Goal: Navigation & Orientation: Understand site structure

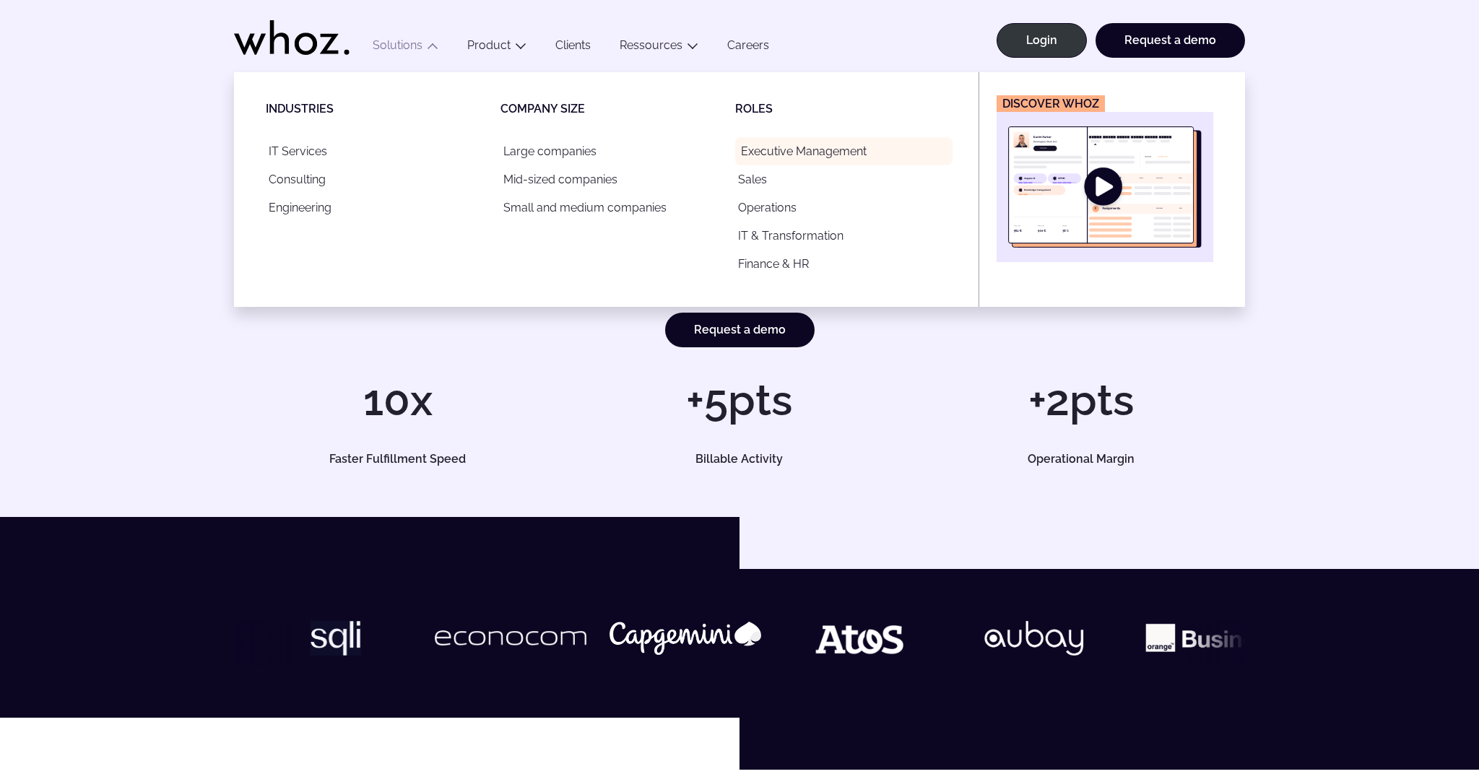
click at [791, 148] on link "Executive Management" at bounding box center [843, 151] width 217 height 28
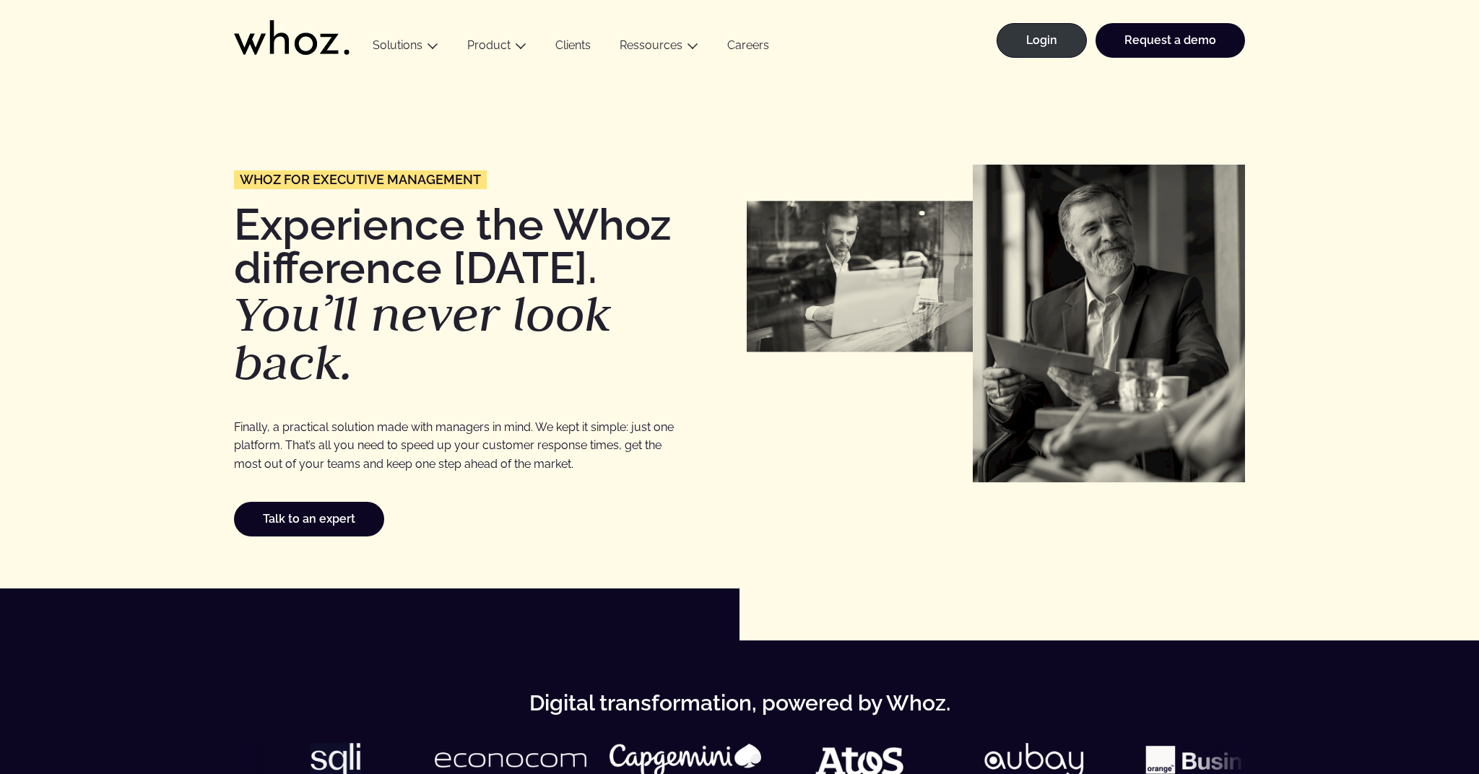
click at [571, 47] on link "Clients" at bounding box center [573, 47] width 64 height 19
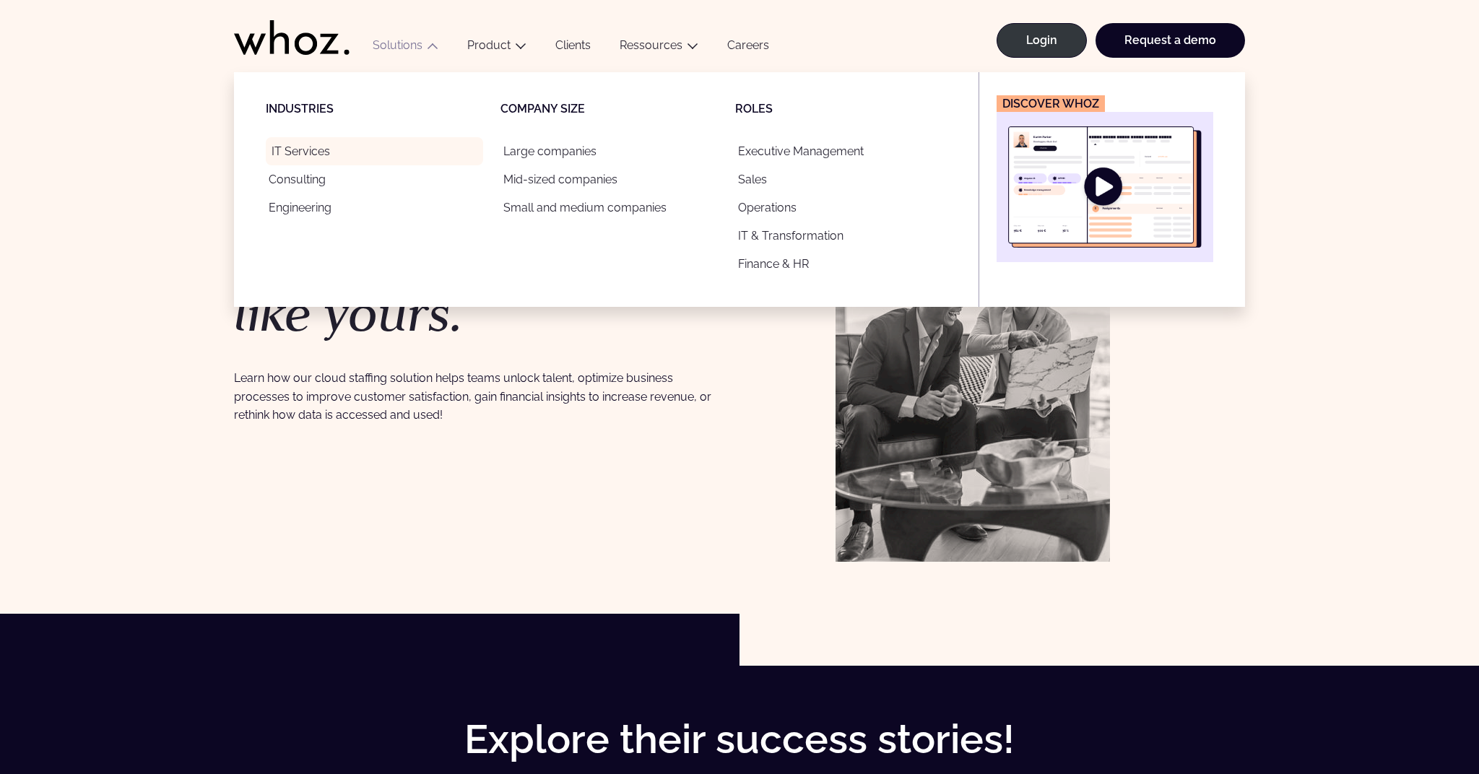
click at [300, 151] on link "IT Services" at bounding box center [374, 151] width 217 height 28
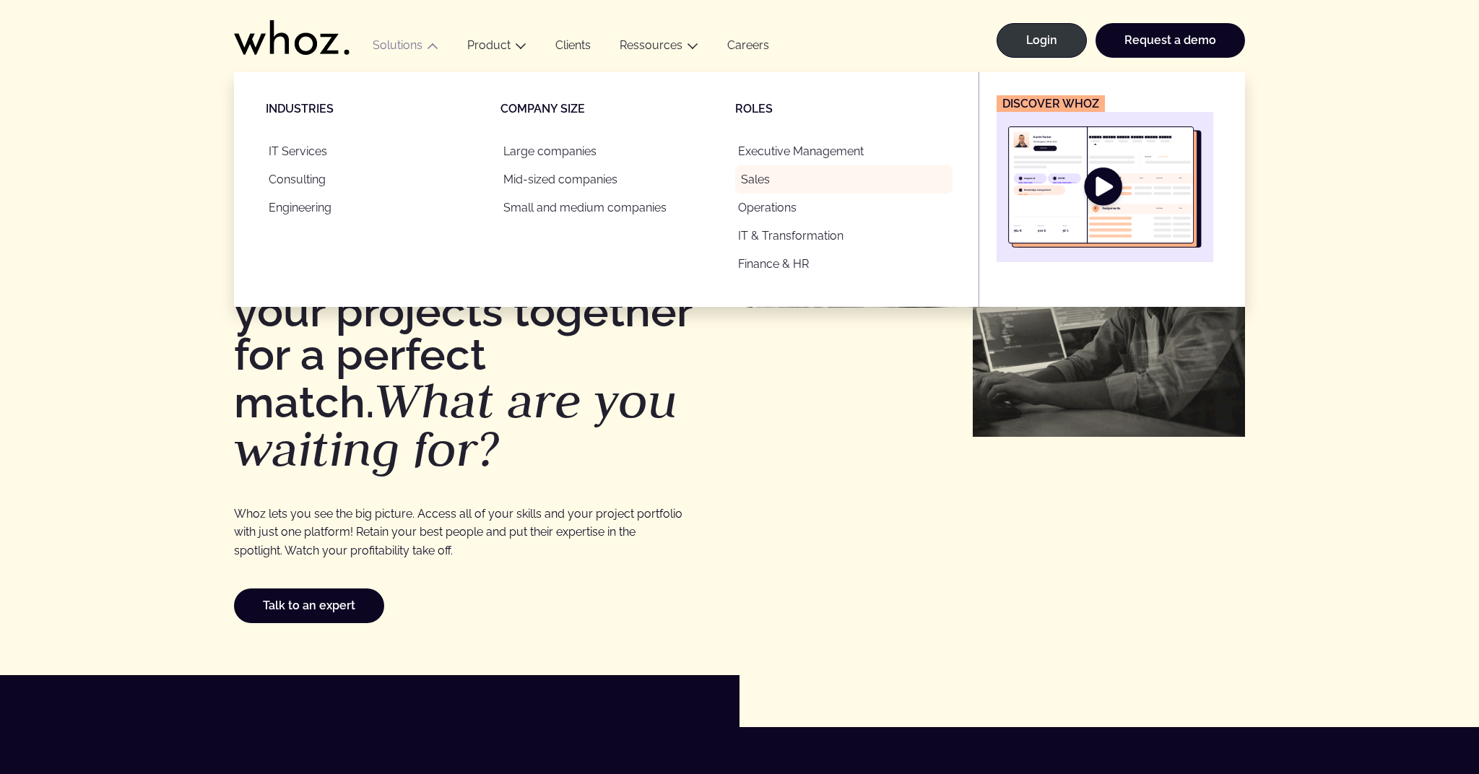
click at [752, 183] on link "Sales" at bounding box center [843, 179] width 217 height 28
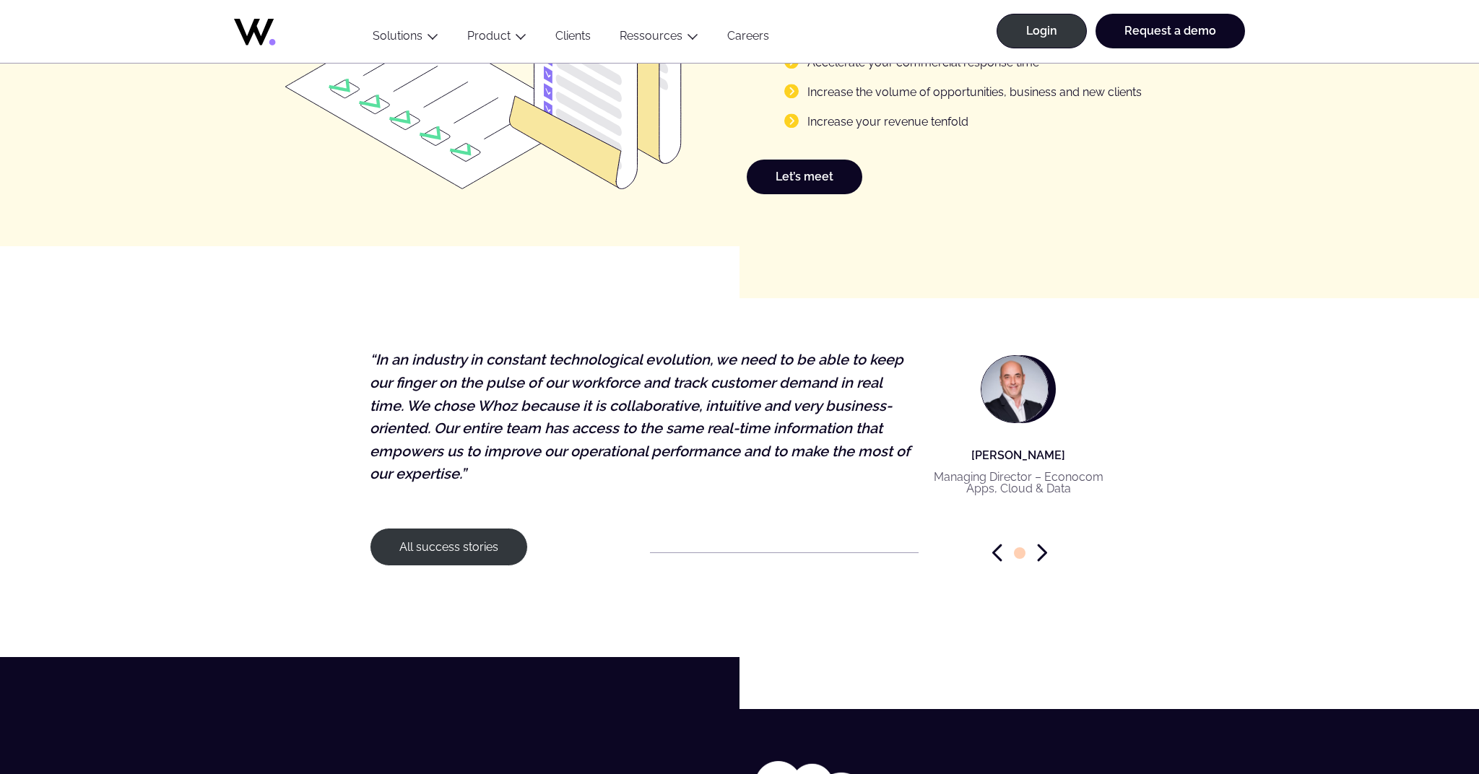
scroll to position [1905, 0]
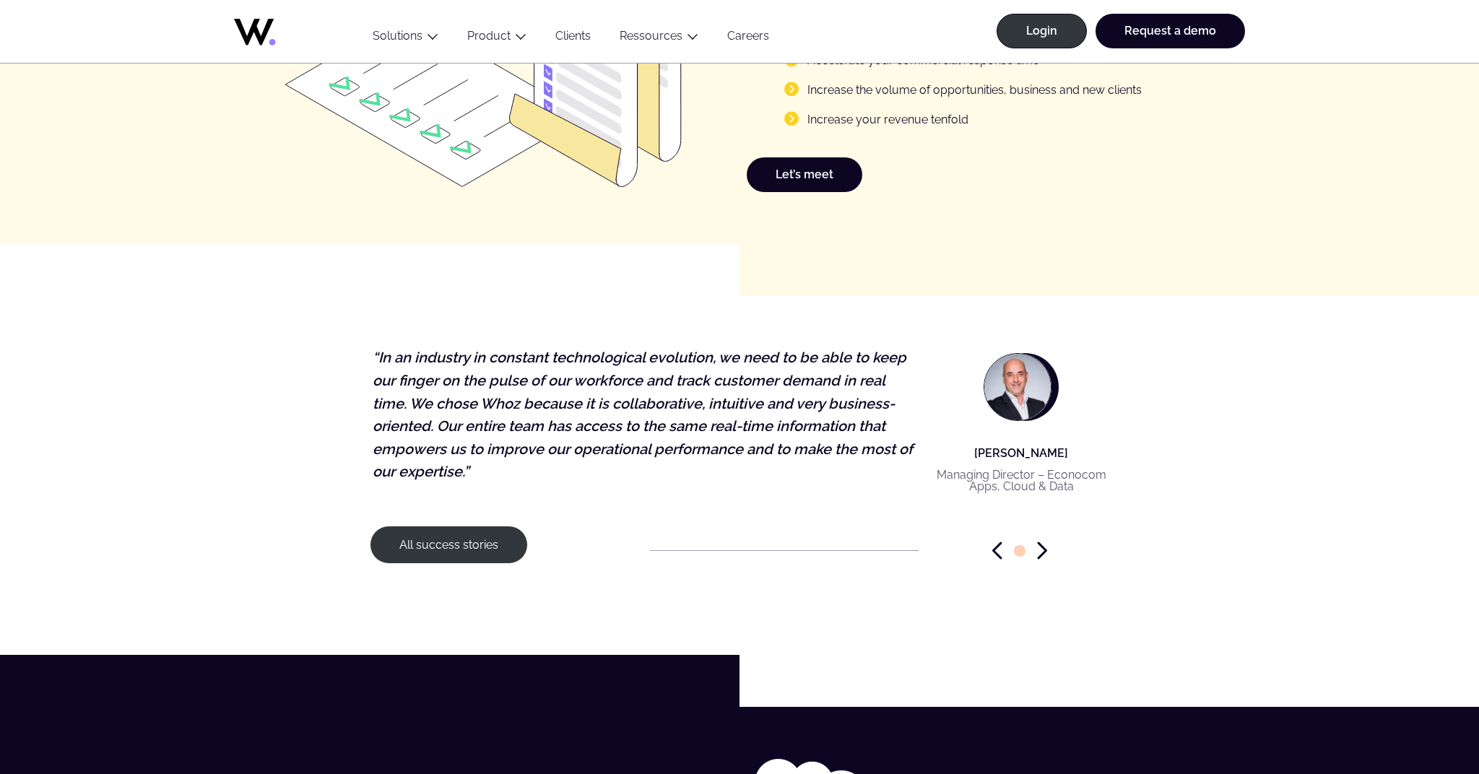
click at [613, 448] on p "“In an industry in constant technological evolution, we need to be able to keep…" at bounding box center [646, 415] width 546 height 137
click at [616, 443] on p "“In an industry in constant technological evolution, we need to be able to keep…" at bounding box center [651, 415] width 546 height 137
click at [615, 439] on div "Ahmed Morjane Managing Director – Econocom Apps, Cloud & Data “In an industry i…" at bounding box center [739, 424] width 739 height 202
click at [614, 439] on p "“In an industry in constant technological evolution, we need to be able to keep…" at bounding box center [643, 415] width 546 height 137
click at [616, 417] on p "“In an industry in constant technological evolution, we need to be able to keep…" at bounding box center [643, 415] width 546 height 137
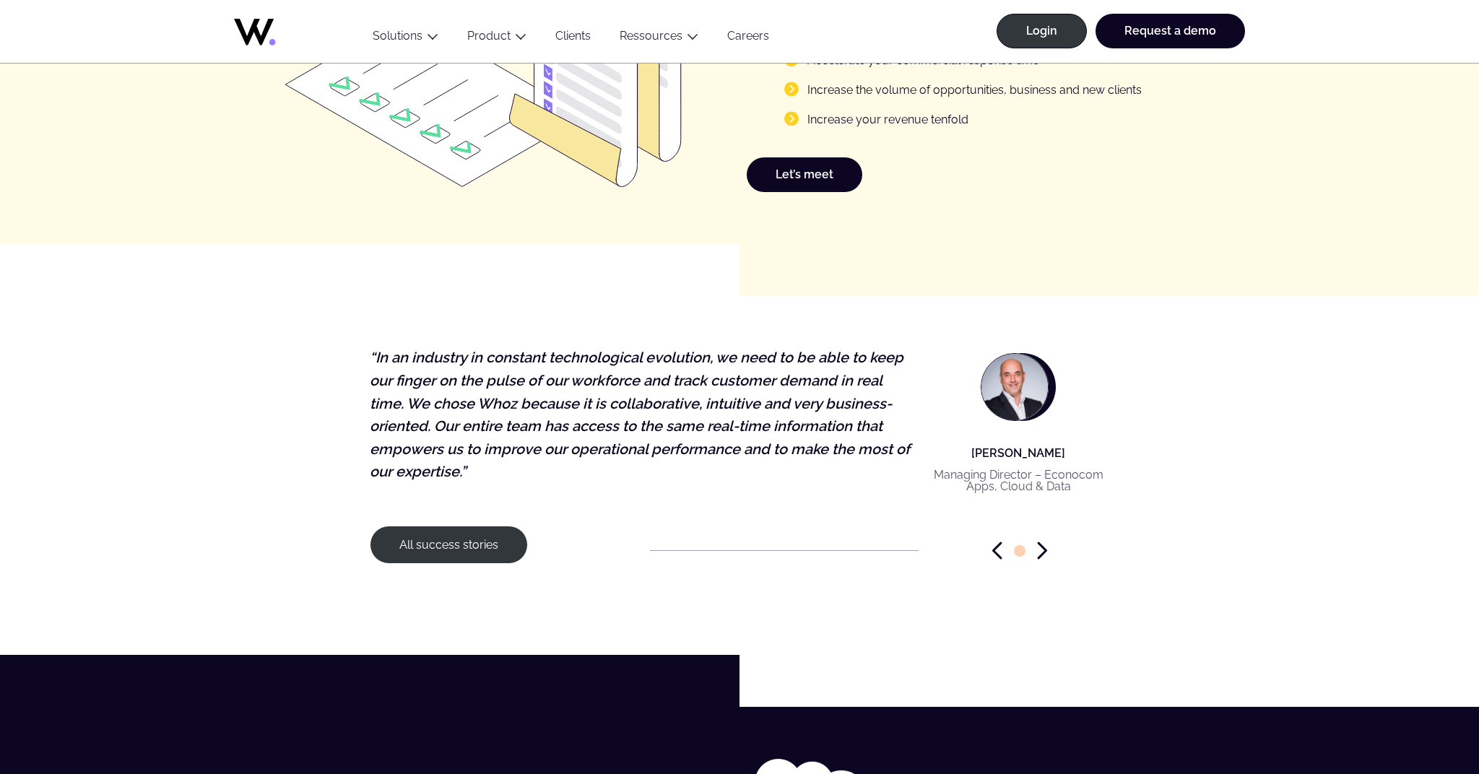
click at [626, 412] on p "“In an industry in constant technological evolution, we need to be able to keep…" at bounding box center [643, 415] width 546 height 137
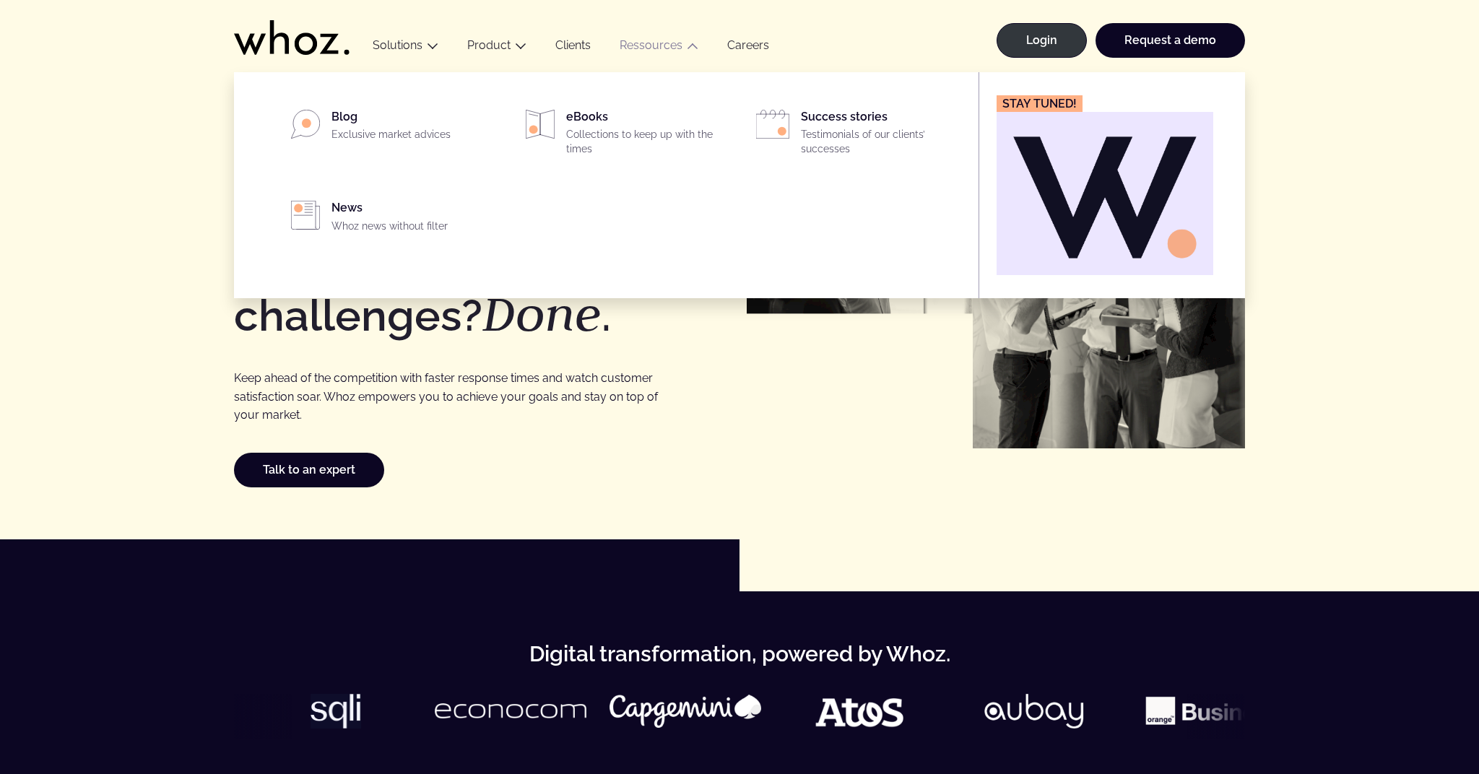
scroll to position [0, 0]
click at [661, 48] on link "Ressources" at bounding box center [651, 45] width 63 height 14
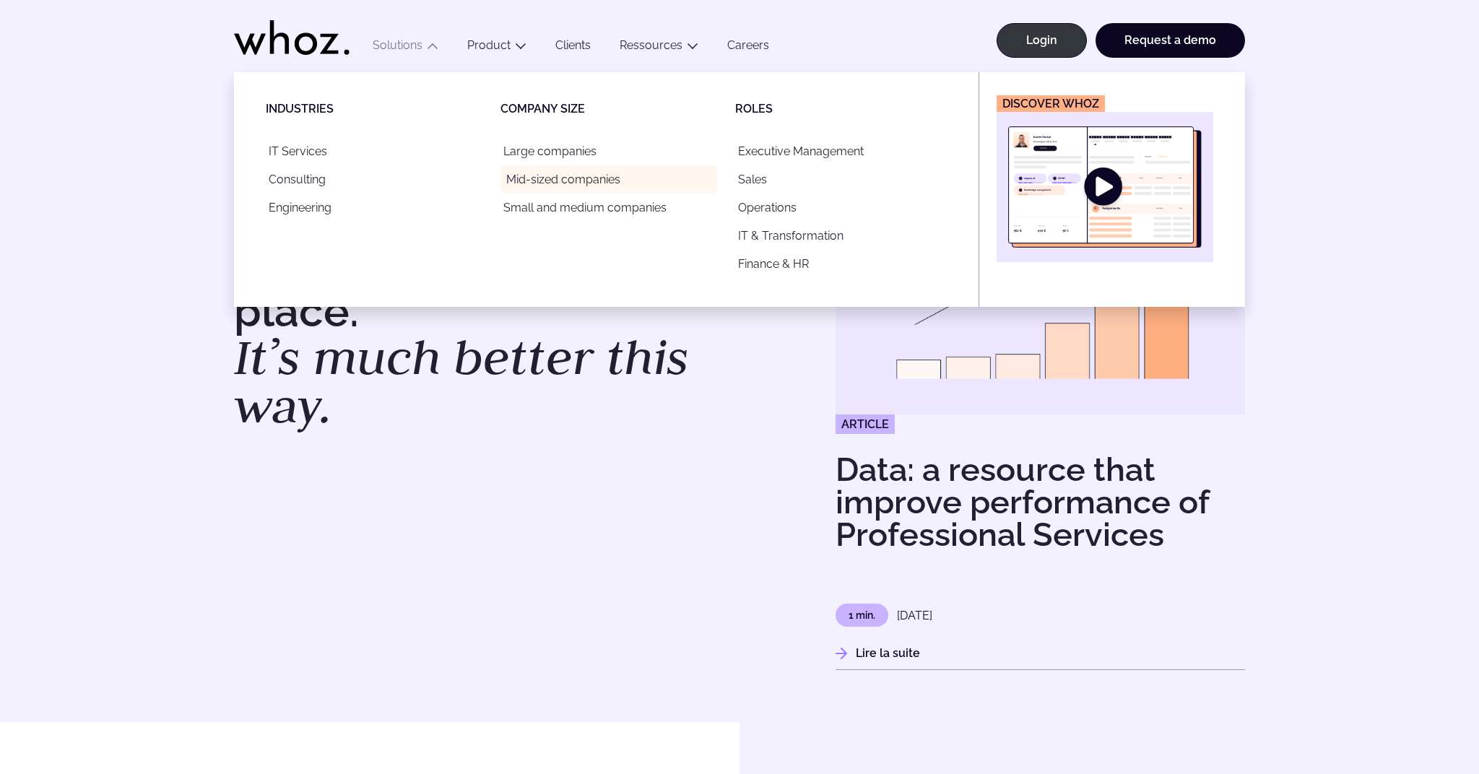
click at [554, 178] on link "Mid-sized companies" at bounding box center [608, 179] width 217 height 28
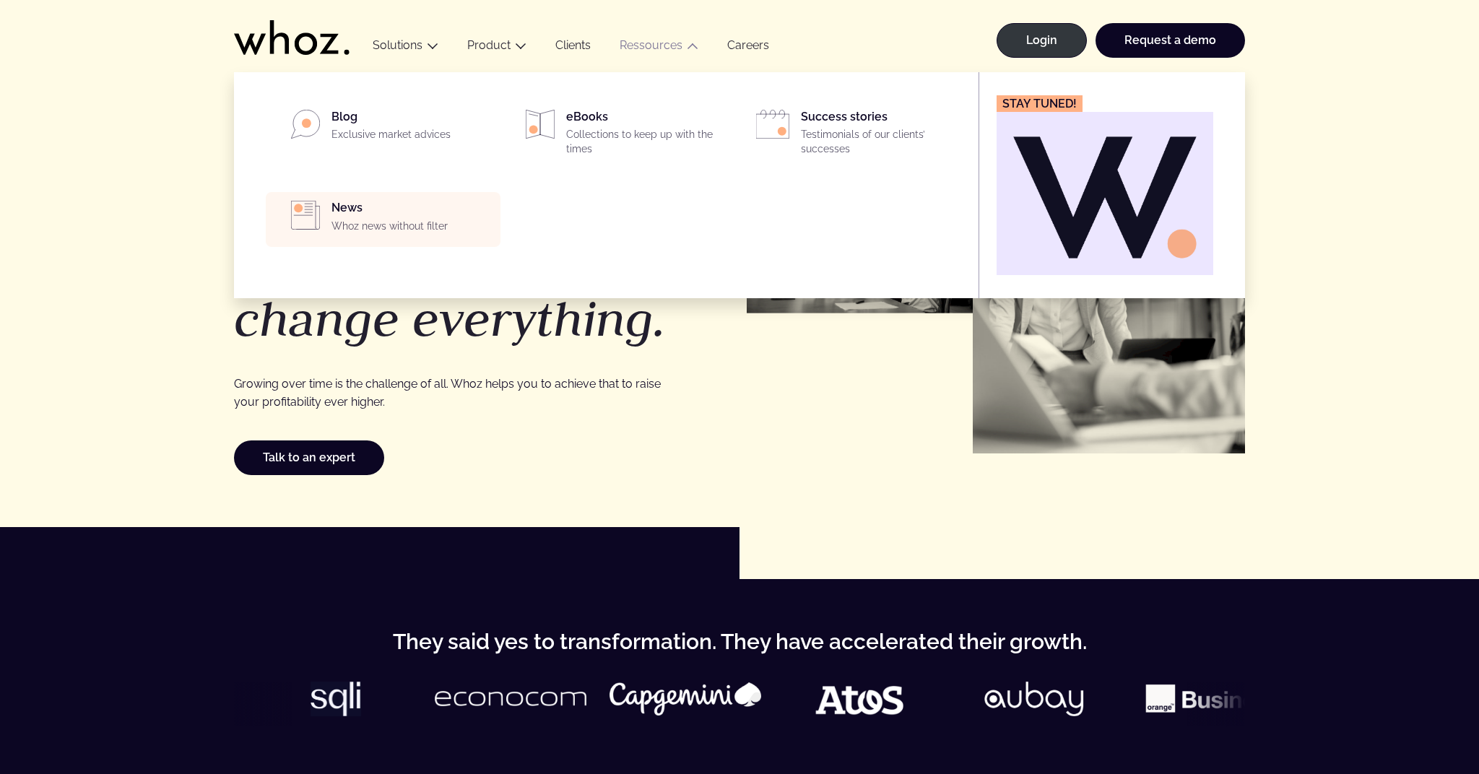
click at [358, 220] on p "Whoz news without filter" at bounding box center [411, 227] width 160 height 14
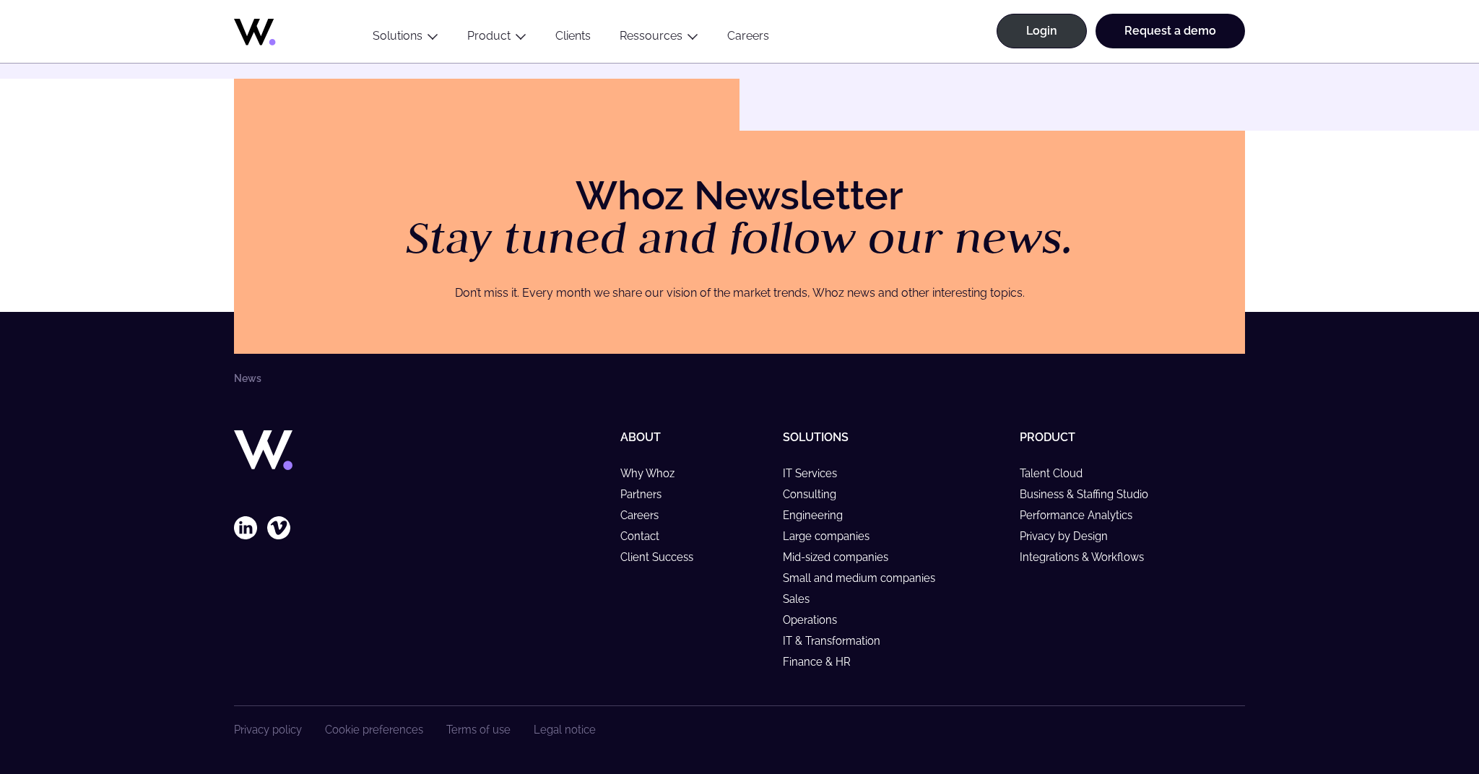
scroll to position [1330, 0]
click at [640, 471] on link "Why Whoz" at bounding box center [653, 474] width 67 height 12
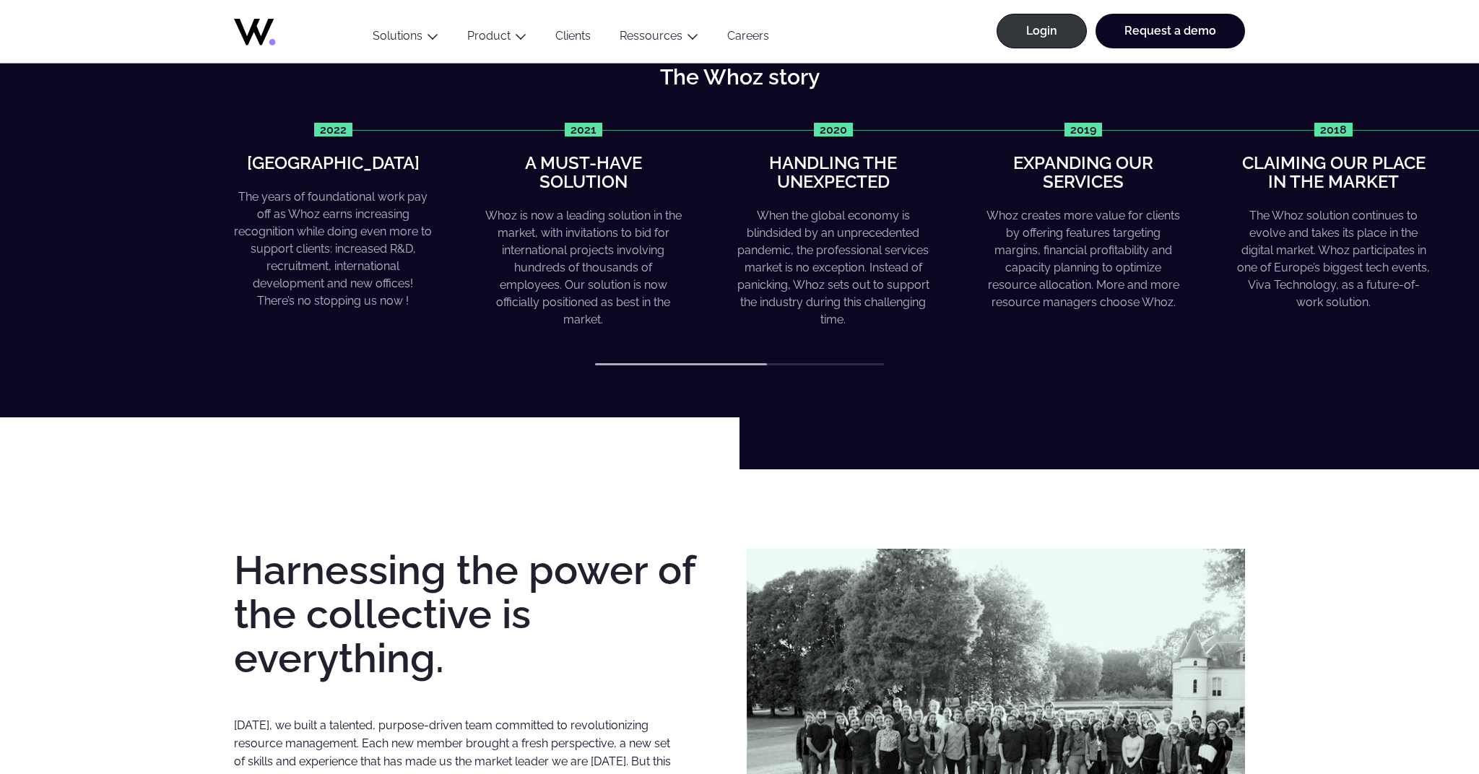
scroll to position [636, 0]
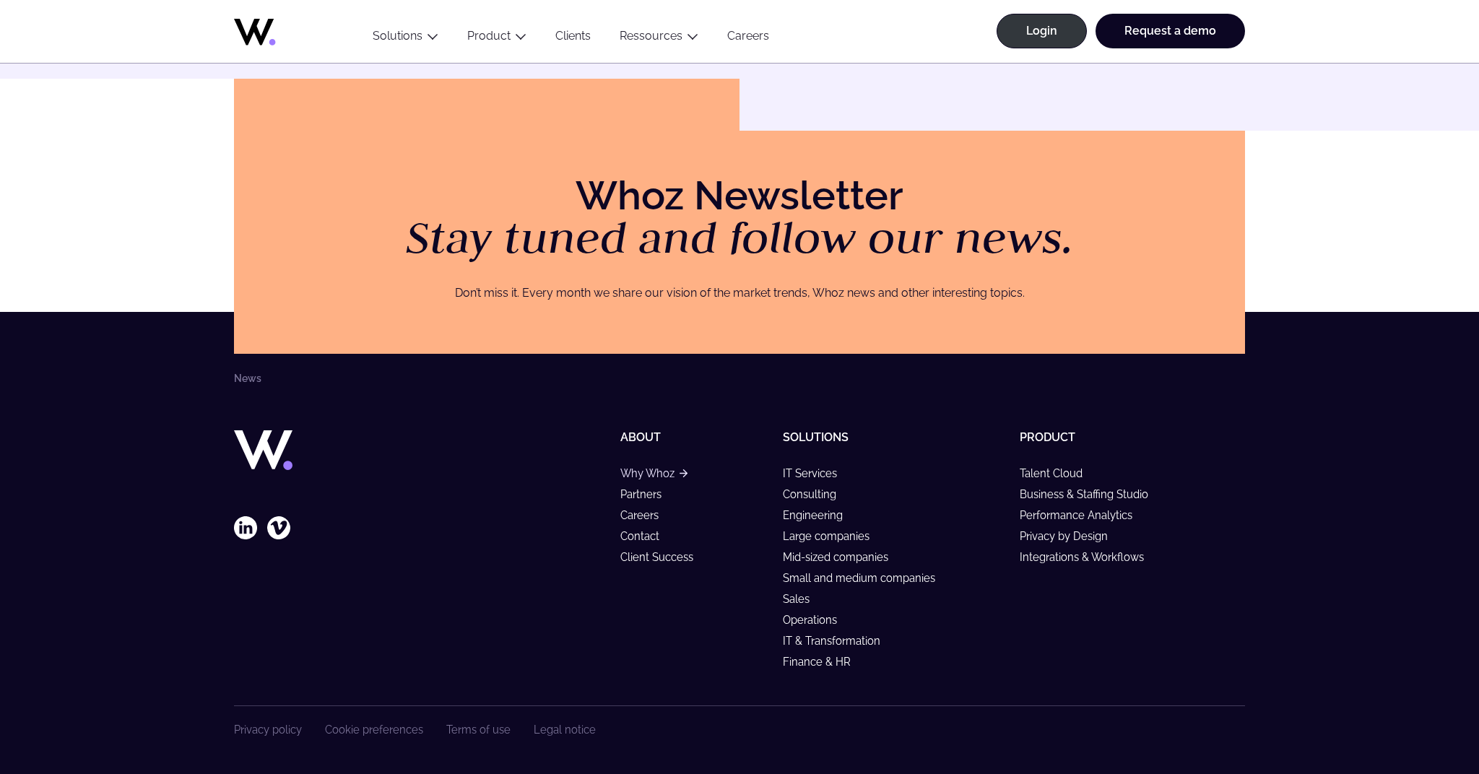
scroll to position [1330, 0]
click at [650, 474] on link "Why Whoz" at bounding box center [653, 474] width 67 height 12
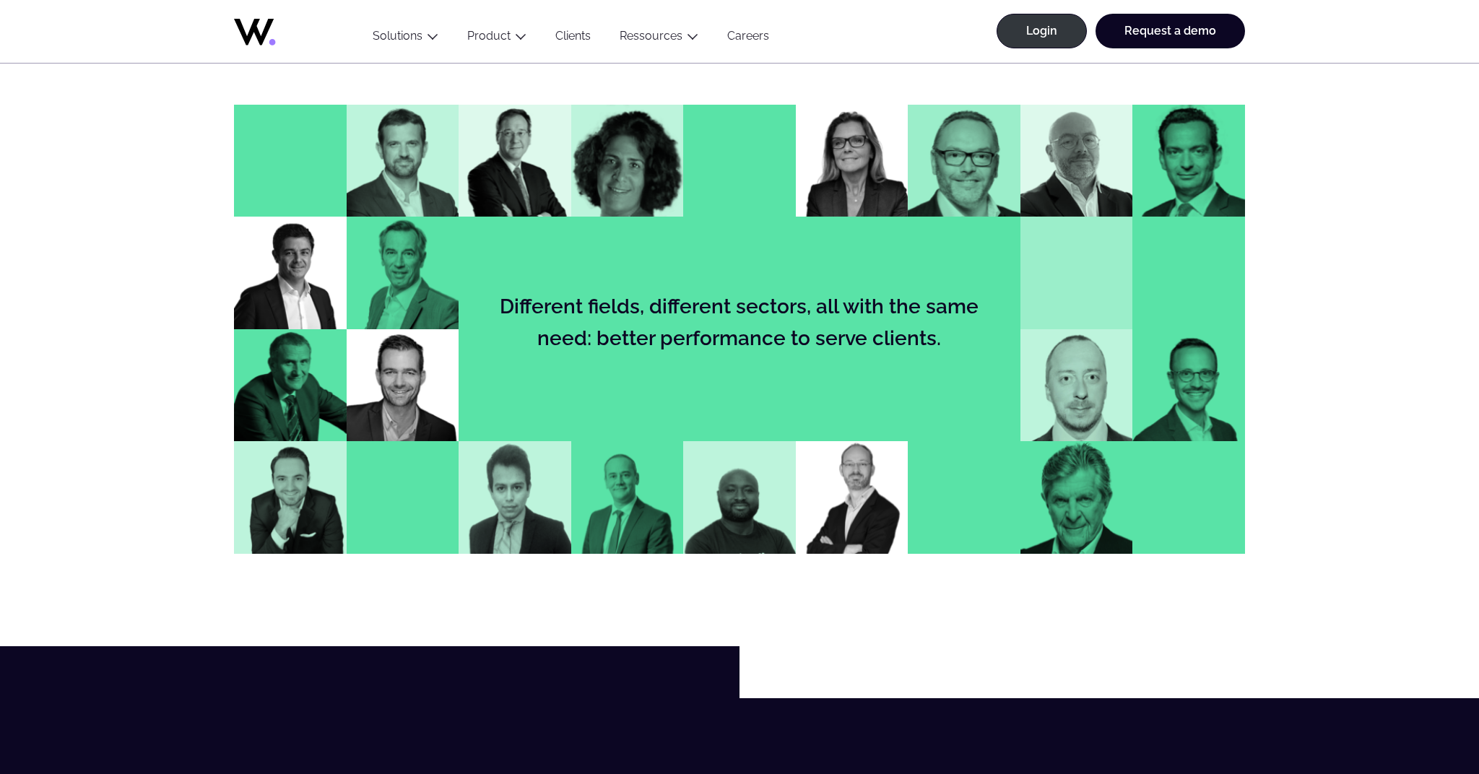
scroll to position [1491, 0]
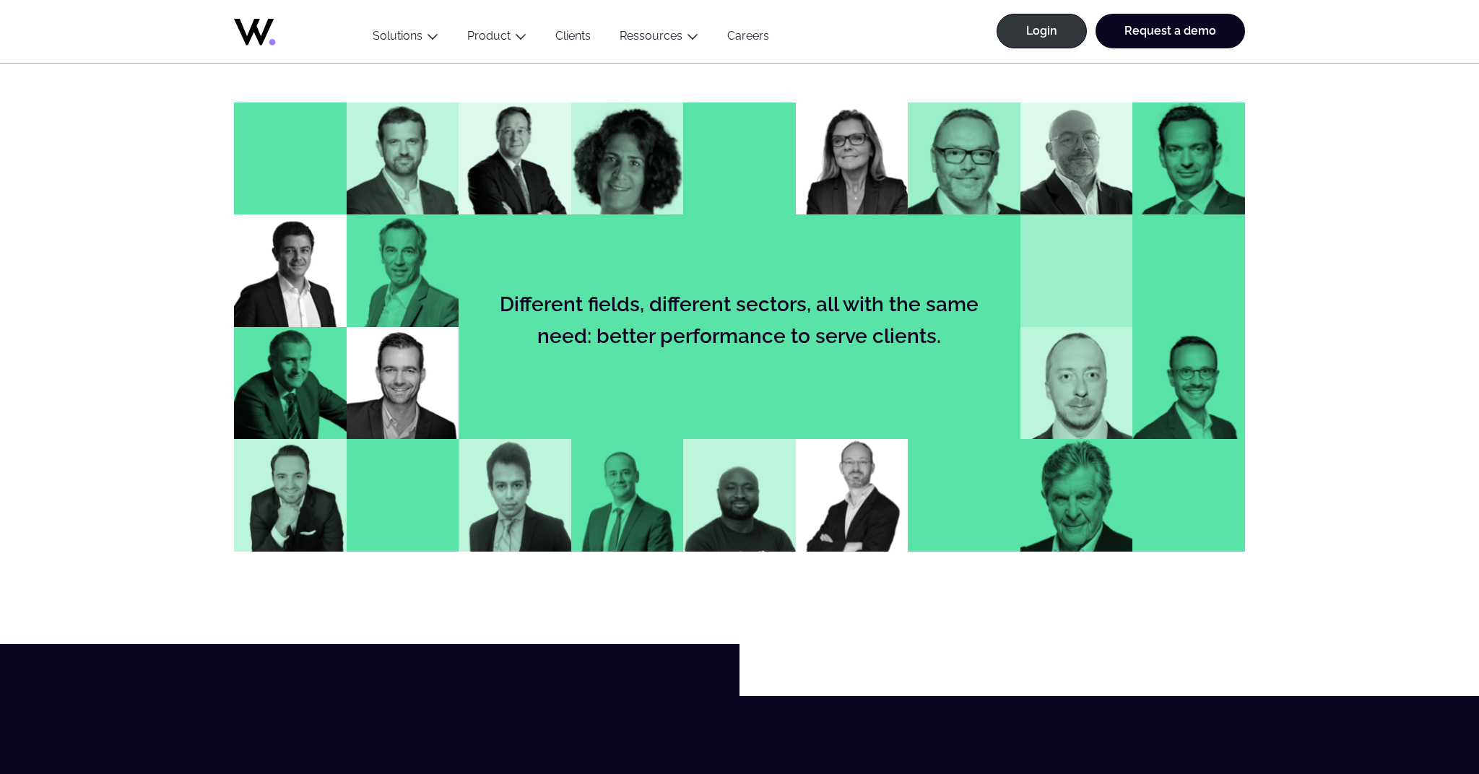
click at [970, 171] on img at bounding box center [964, 159] width 113 height 113
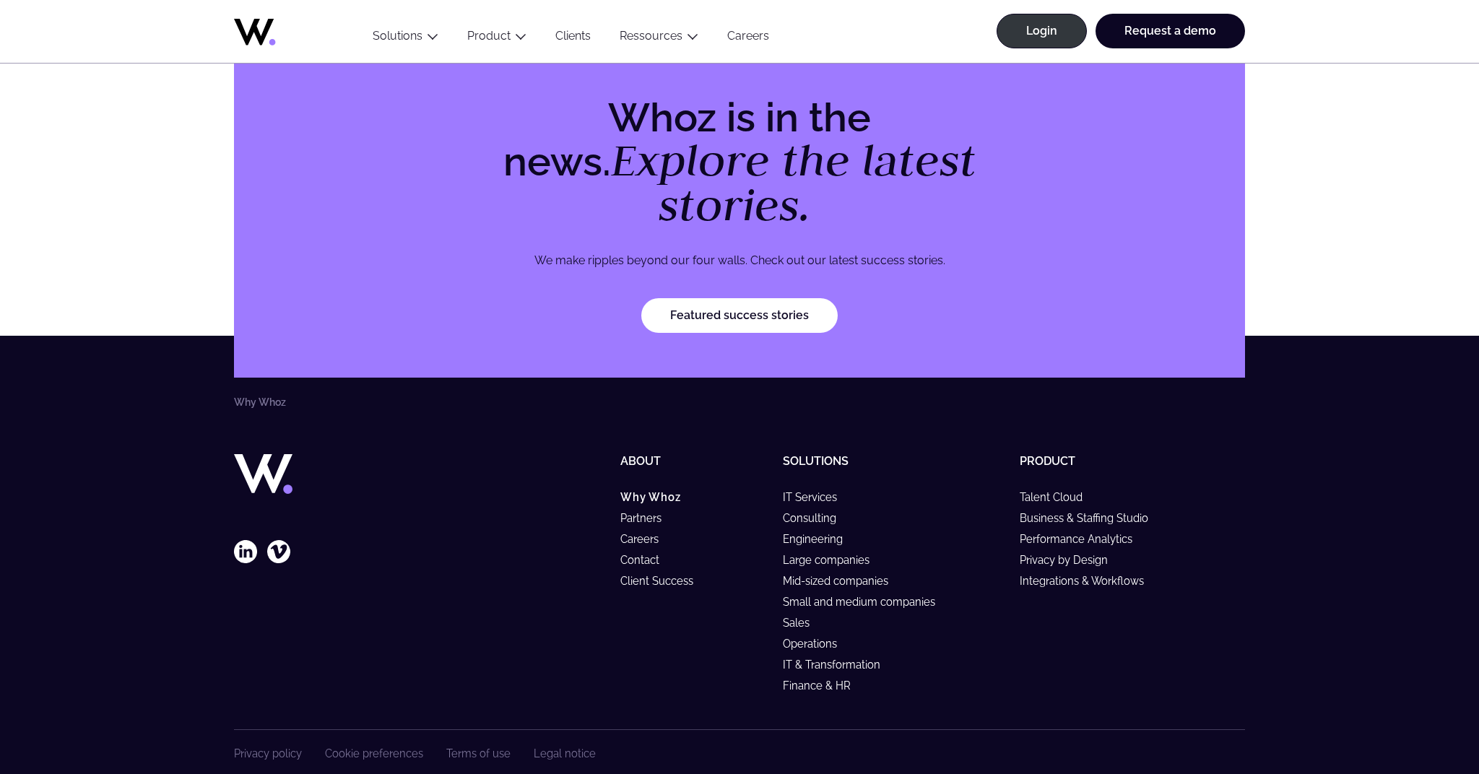
scroll to position [4394, 0]
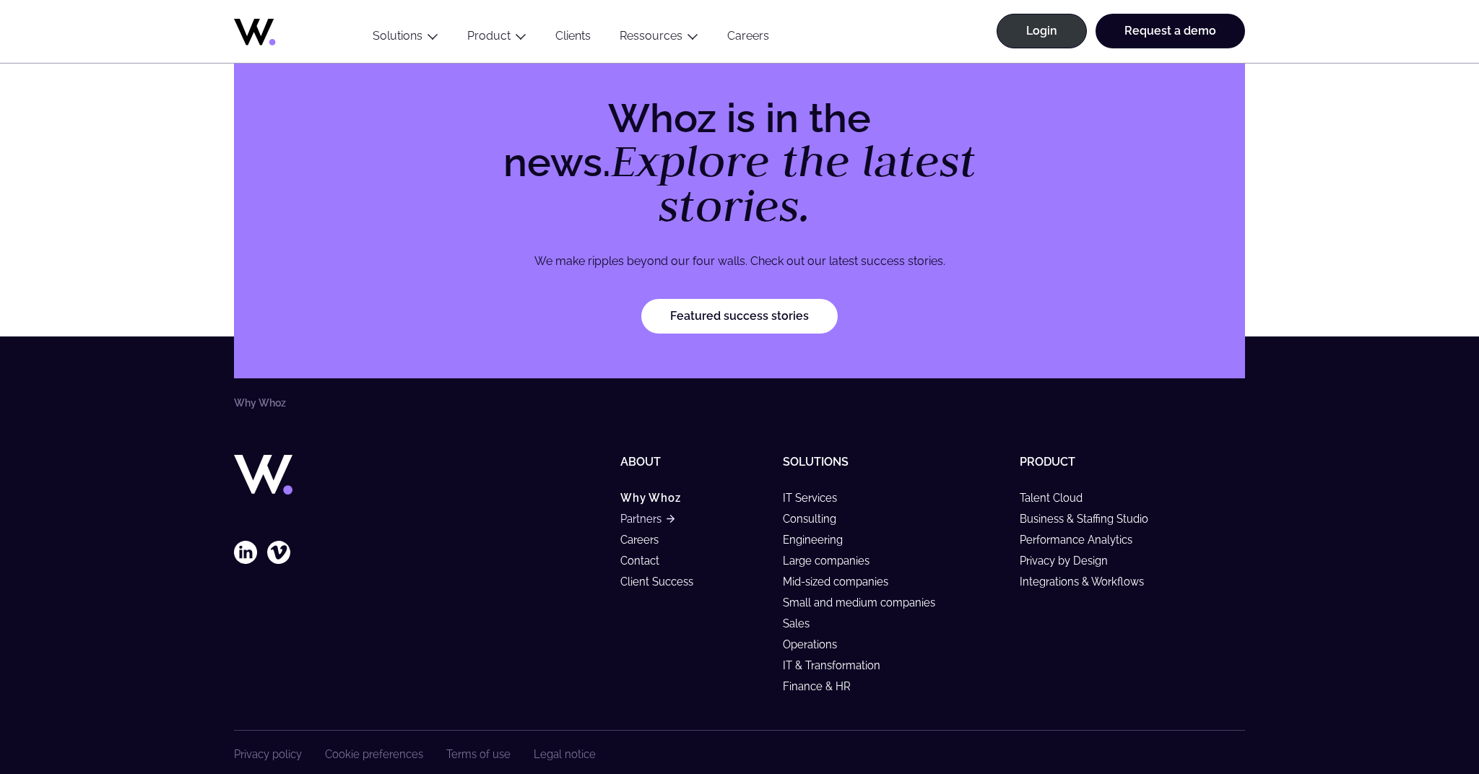
click at [639, 513] on link "Partners" at bounding box center [647, 519] width 54 height 12
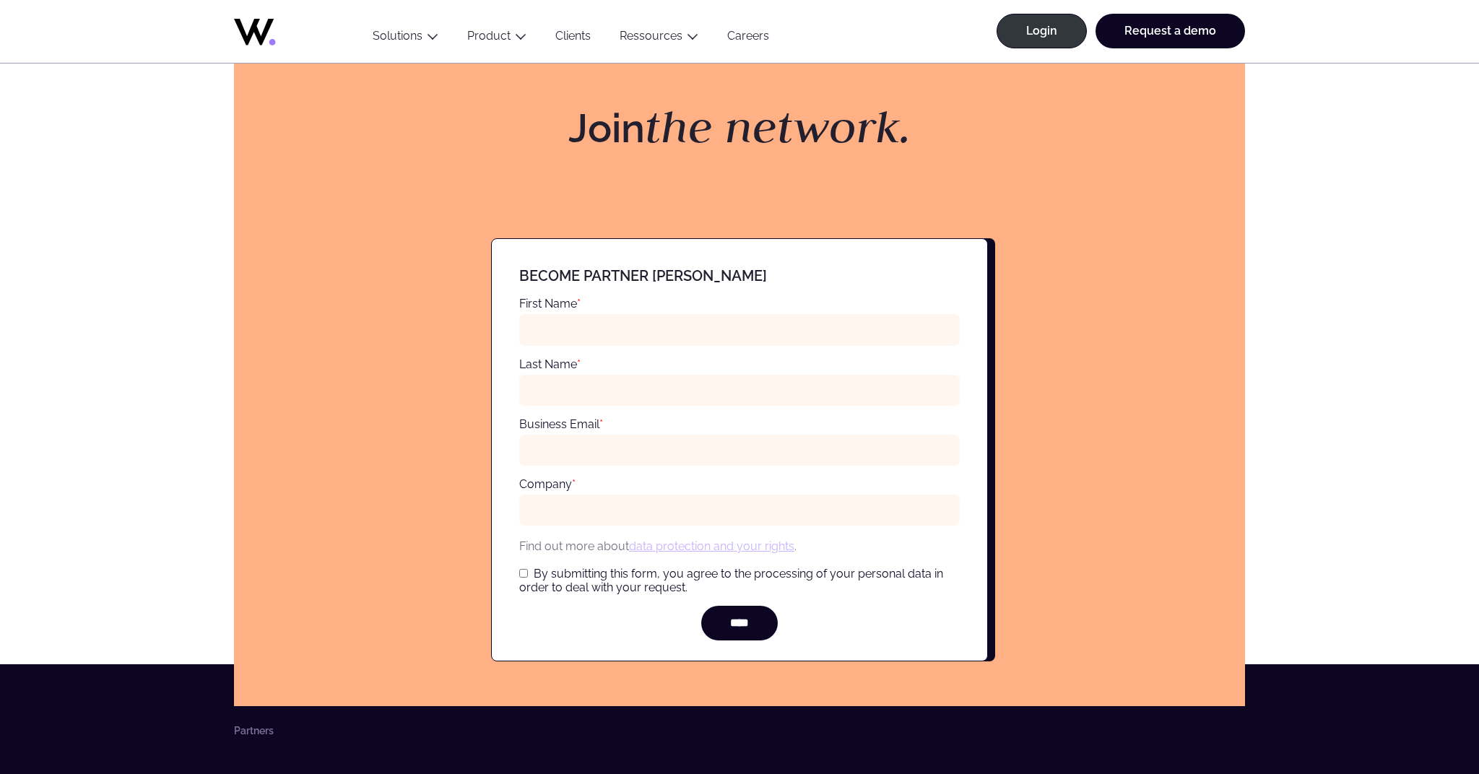
scroll to position [5085, 0]
